Goal: Task Accomplishment & Management: Use online tool/utility

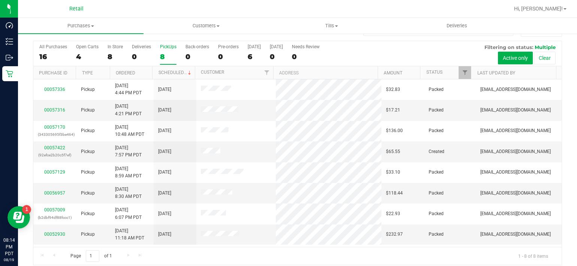
scroll to position [20, 0]
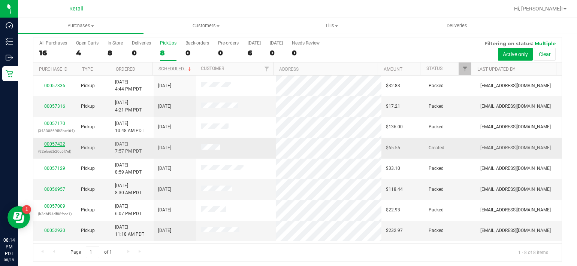
click at [54, 143] on link "00057422" at bounding box center [54, 144] width 21 height 5
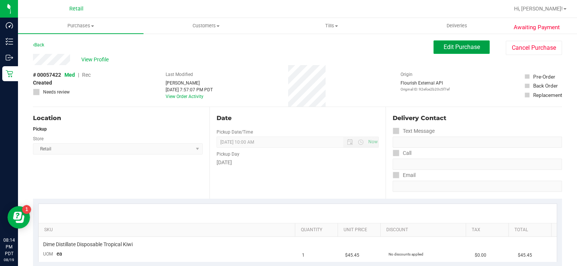
click at [448, 44] on span "Edit Purchase" at bounding box center [462, 46] width 36 height 7
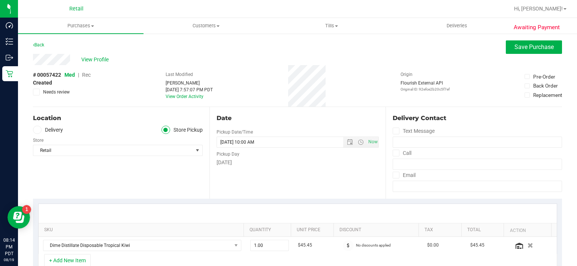
click at [87, 75] on span "Rec" at bounding box center [86, 75] width 9 height 6
click at [526, 46] on span "Save Purchase" at bounding box center [533, 46] width 39 height 7
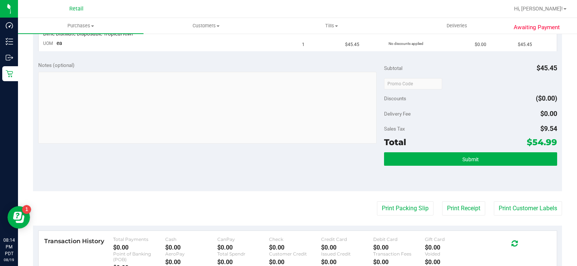
scroll to position [216, 0]
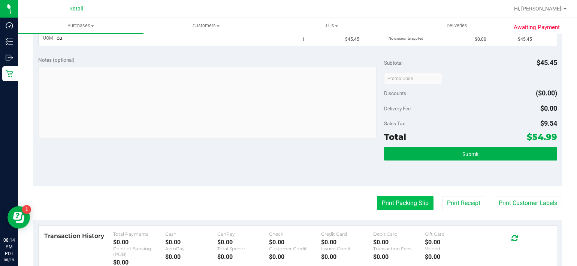
click at [391, 207] on button "Print Packing Slip" at bounding box center [405, 203] width 57 height 14
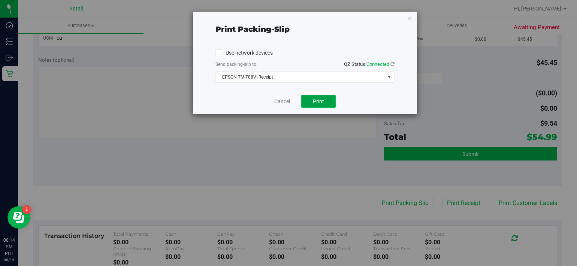
click at [310, 96] on button "Print" at bounding box center [318, 101] width 34 height 13
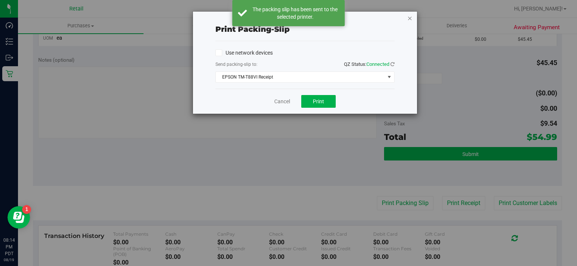
click at [410, 18] on icon "button" at bounding box center [409, 17] width 5 height 9
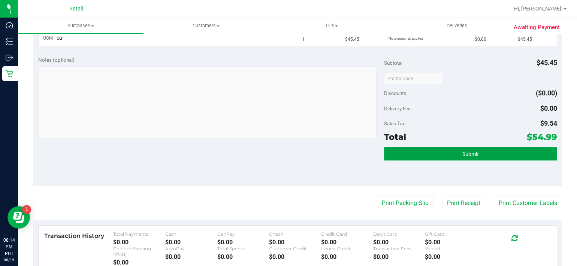
click at [444, 152] on button "Submit" at bounding box center [470, 153] width 173 height 13
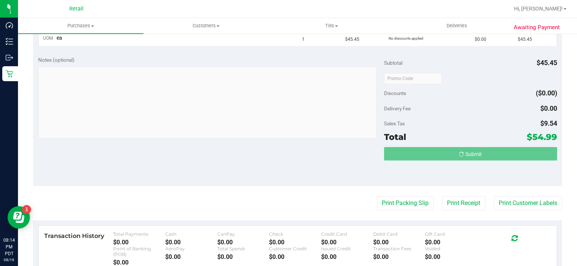
scroll to position [217, 0]
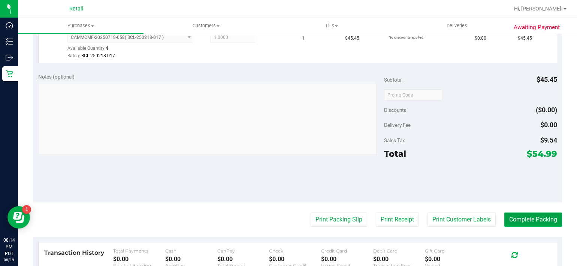
click at [523, 213] on button "Complete Packing" at bounding box center [533, 220] width 58 height 14
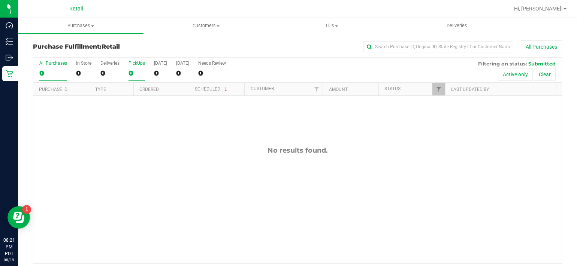
click at [136, 73] on div "0" at bounding box center [136, 73] width 16 height 9
click at [0, 0] on input "PickUps 0" at bounding box center [0, 0] width 0 height 0
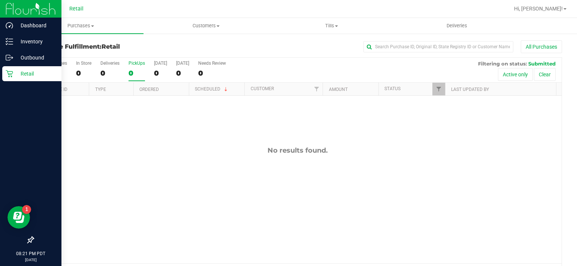
click at [3, 75] on div "Retail" at bounding box center [31, 73] width 59 height 15
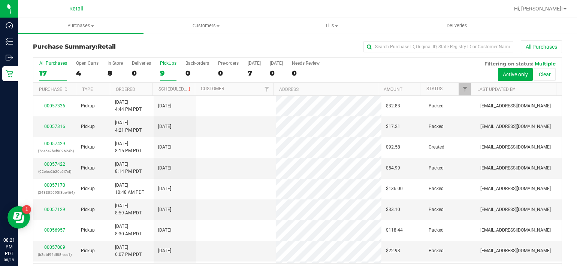
click at [164, 66] on div "PickUps" at bounding box center [168, 63] width 16 height 5
click at [0, 0] on input "PickUps 9" at bounding box center [0, 0] width 0 height 0
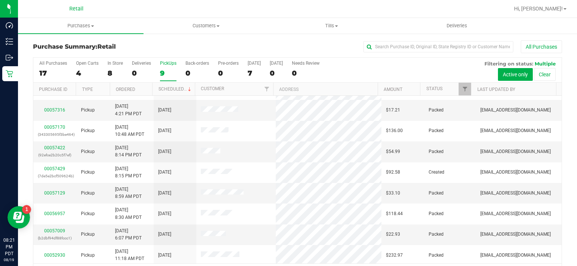
scroll to position [18, 0]
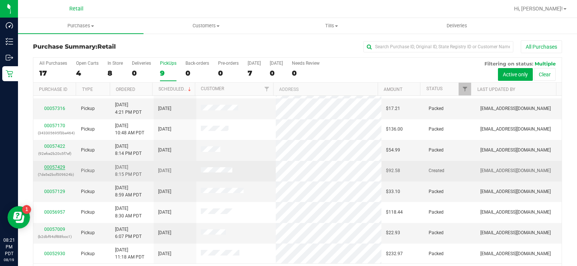
click at [56, 165] on link "00057429" at bounding box center [54, 167] width 21 height 5
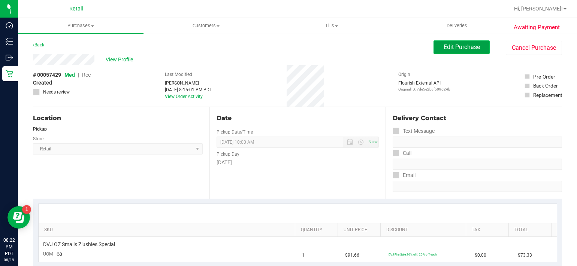
click at [455, 40] on button "Edit Purchase" at bounding box center [461, 46] width 56 height 13
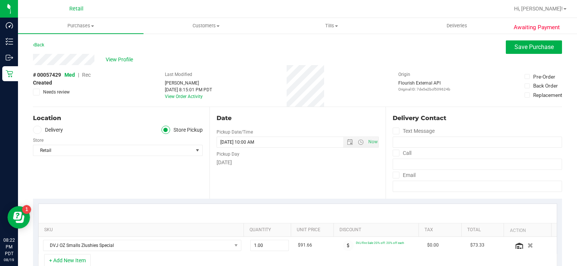
click at [90, 75] on span "Rec" at bounding box center [86, 75] width 9 height 6
click at [547, 46] on span "Save Purchase" at bounding box center [533, 46] width 39 height 7
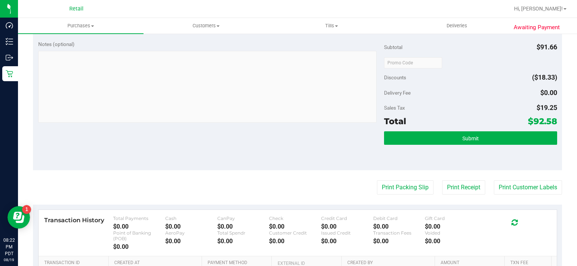
scroll to position [237, 0]
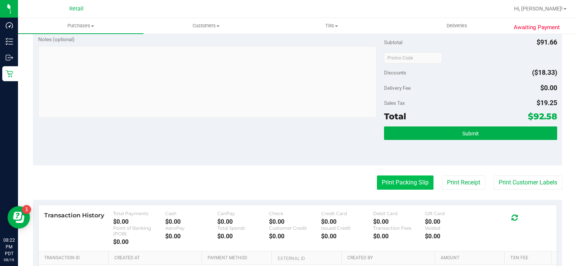
click at [401, 176] on button "Print Packing Slip" at bounding box center [405, 183] width 57 height 14
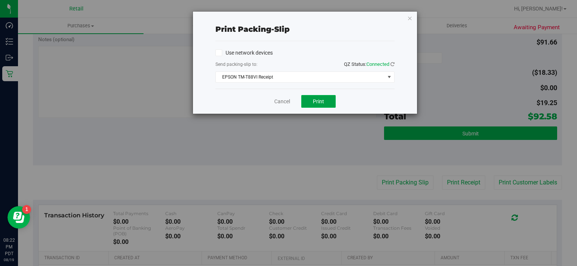
click at [326, 97] on button "Print" at bounding box center [318, 101] width 34 height 13
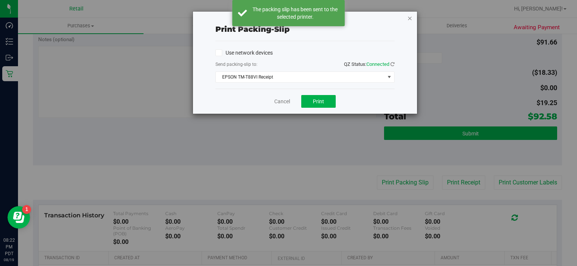
click at [409, 16] on icon "button" at bounding box center [409, 17] width 5 height 9
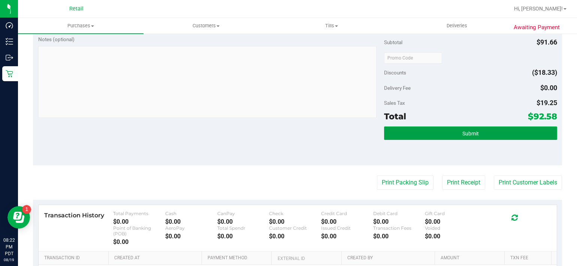
click at [453, 130] on button "Submit" at bounding box center [470, 133] width 173 height 13
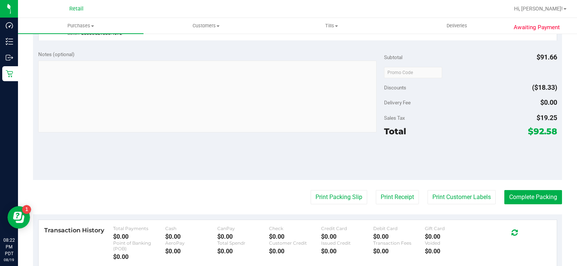
scroll to position [262, 0]
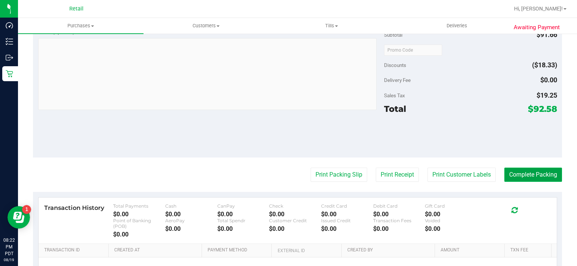
click at [515, 174] on button "Complete Packing" at bounding box center [533, 175] width 58 height 14
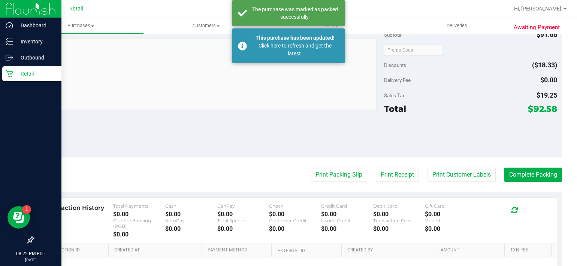
click at [10, 79] on div "Retail" at bounding box center [31, 73] width 59 height 15
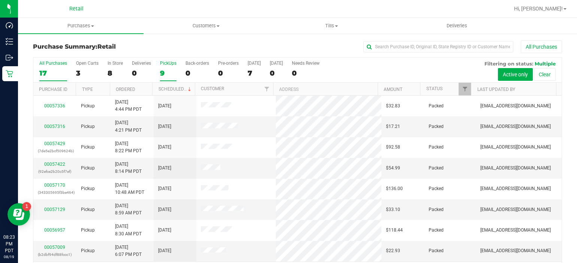
click at [162, 66] on label "PickUps 9" at bounding box center [168, 71] width 16 height 21
click at [0, 0] on input "PickUps 9" at bounding box center [0, 0] width 0 height 0
